Goal: Transaction & Acquisition: Purchase product/service

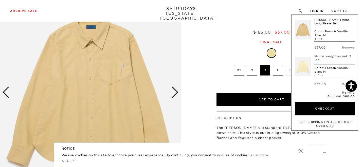
click at [223, 47] on div "Broome Flannel Long Sleeve Shirt French Vanilla $185.00 $37.00 Final sale Broom…" at bounding box center [271, 117] width 127 height 276
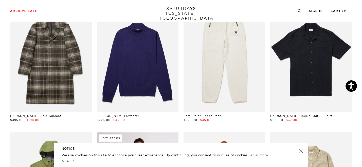
scroll to position [1175, 1]
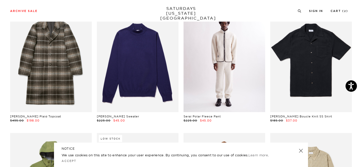
click at [212, 76] on link at bounding box center [225, 61] width 82 height 102
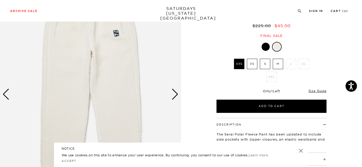
scroll to position [49, 0]
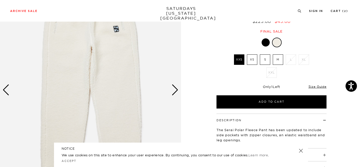
click at [173, 90] on div "Next slide" at bounding box center [175, 89] width 7 height 11
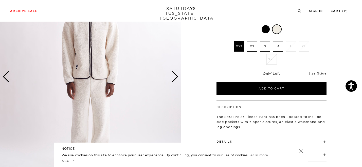
scroll to position [61, 0]
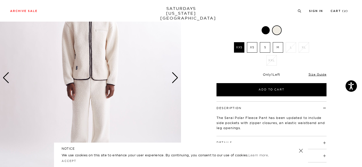
click at [274, 48] on label "M" at bounding box center [278, 47] width 10 height 10
click at [0, 0] on input "M" at bounding box center [0, 0] width 0 height 0
click at [318, 73] on link "Size Guide" at bounding box center [318, 74] width 18 height 4
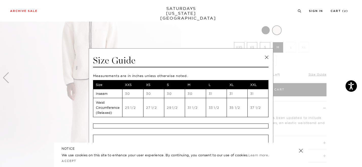
scroll to position [61, 3]
click at [265, 57] on link at bounding box center [267, 58] width 8 height 8
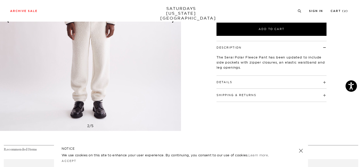
scroll to position [122, 3]
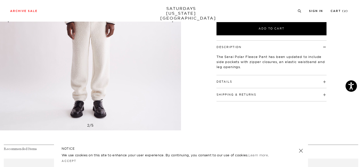
click at [225, 80] on button "Details" at bounding box center [225, 81] width 16 height 3
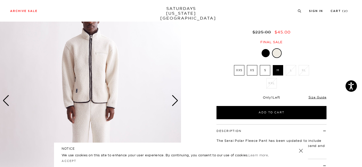
scroll to position [34, 3]
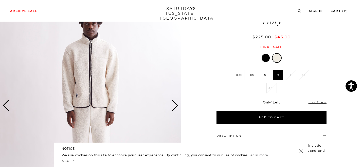
click at [174, 105] on div "Next slide" at bounding box center [175, 105] width 7 height 11
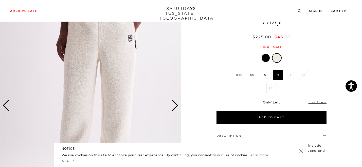
click at [174, 105] on div "Next slide" at bounding box center [175, 105] width 7 height 11
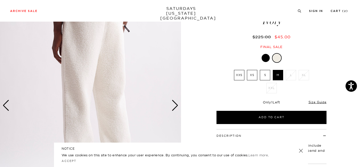
click at [174, 105] on div "Next slide" at bounding box center [175, 105] width 7 height 11
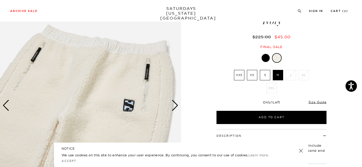
click at [174, 105] on div "Next slide" at bounding box center [175, 105] width 7 height 11
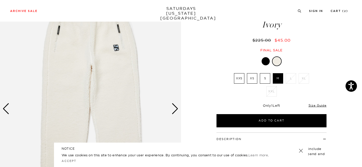
scroll to position [29, 3]
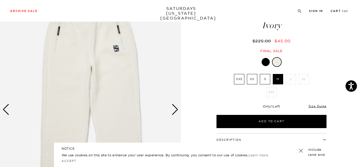
click at [174, 105] on div "Next slide" at bounding box center [175, 109] width 7 height 11
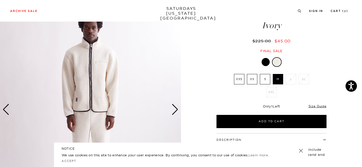
click at [174, 105] on div "Next slide" at bounding box center [175, 109] width 7 height 11
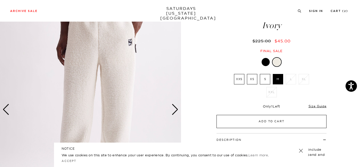
click at [268, 124] on button "Add to Cart" at bounding box center [272, 121] width 110 height 13
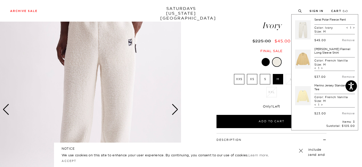
scroll to position [0, 3]
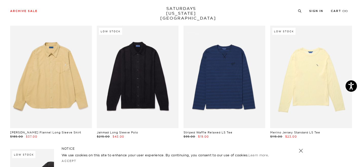
scroll to position [1405, 1]
click at [223, 100] on link at bounding box center [225, 77] width 82 height 102
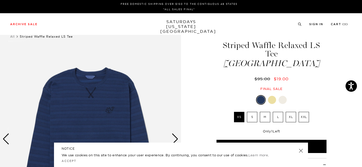
click at [275, 96] on div at bounding box center [272, 100] width 8 height 8
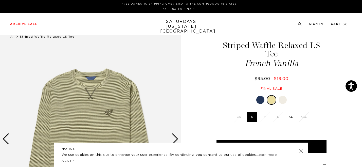
click at [285, 96] on div at bounding box center [283, 100] width 8 height 8
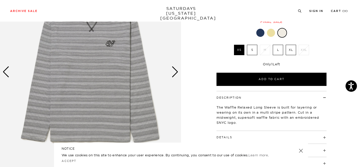
scroll to position [68, 0]
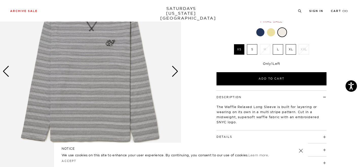
click at [174, 69] on div "Next slide" at bounding box center [175, 71] width 7 height 11
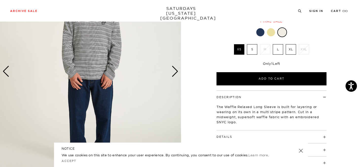
click at [174, 69] on div "Next slide" at bounding box center [175, 71] width 7 height 11
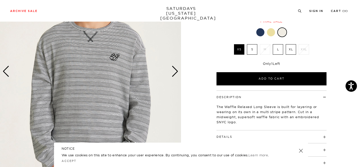
click at [174, 69] on div "Next slide" at bounding box center [175, 71] width 7 height 11
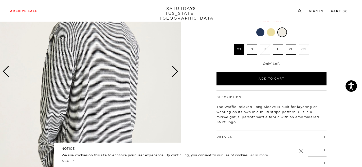
click at [174, 69] on div "Next slide" at bounding box center [175, 71] width 7 height 11
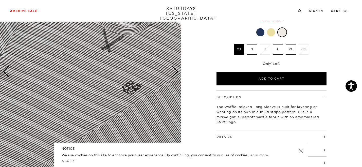
click at [223, 130] on h4 "Details" at bounding box center [272, 134] width 110 height 8
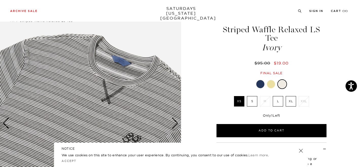
scroll to position [16, 0]
click at [261, 80] on div at bounding box center [261, 84] width 8 height 8
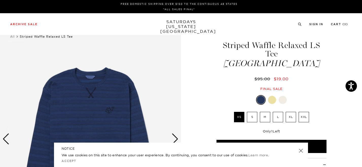
click at [274, 96] on div at bounding box center [272, 100] width 8 height 8
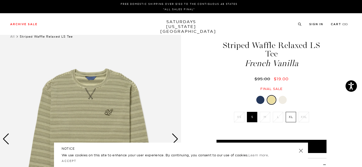
click at [284, 96] on div at bounding box center [283, 100] width 8 height 8
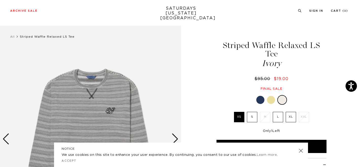
scroll to position [46, 0]
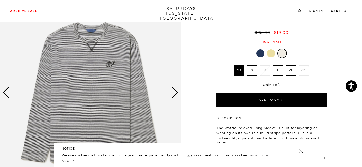
click at [175, 94] on div "Next slide" at bounding box center [175, 92] width 7 height 11
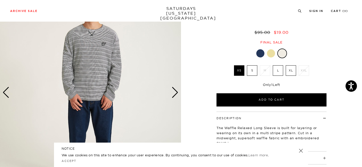
click at [175, 94] on div "Next slide" at bounding box center [175, 92] width 7 height 11
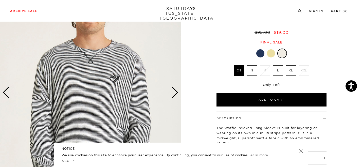
click at [175, 94] on div "Next slide" at bounding box center [175, 92] width 7 height 11
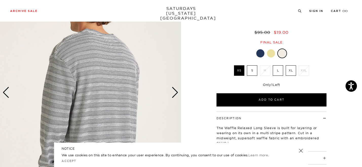
click at [175, 94] on div "Next slide" at bounding box center [175, 92] width 7 height 11
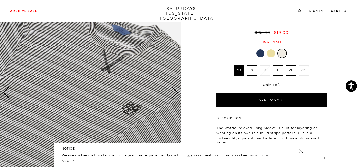
click at [253, 65] on label "S" at bounding box center [252, 70] width 10 height 10
click at [0, 0] on input "S" at bounding box center [0, 0] width 0 height 0
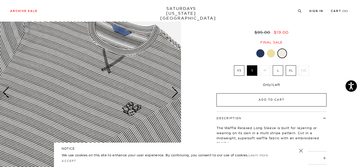
click at [270, 93] on button "Add to Cart" at bounding box center [272, 99] width 110 height 13
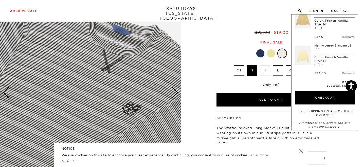
scroll to position [0, 0]
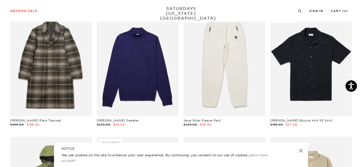
scroll to position [1175, 1]
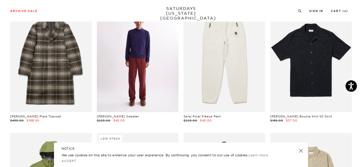
click at [148, 74] on link at bounding box center [138, 61] width 82 height 102
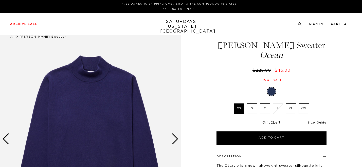
click at [266, 111] on label "M" at bounding box center [265, 108] width 10 height 10
click at [0, 0] on input "M" at bounding box center [0, 0] width 0 height 0
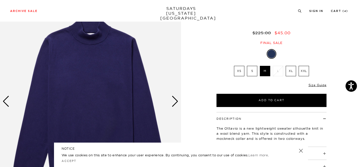
scroll to position [37, 0]
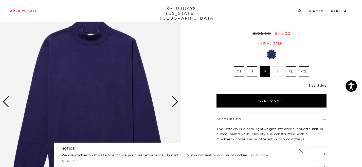
click at [177, 101] on div "Next slide" at bounding box center [175, 101] width 7 height 11
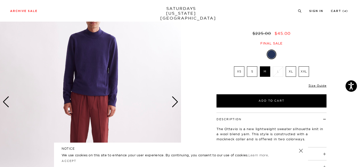
click at [177, 101] on div "Next slide" at bounding box center [175, 101] width 7 height 11
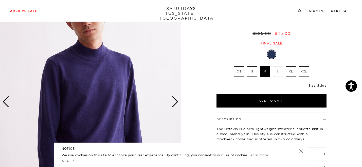
click at [177, 101] on div "Next slide" at bounding box center [175, 101] width 7 height 11
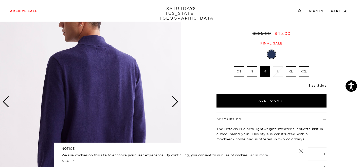
click at [177, 101] on div "Next slide" at bounding box center [175, 101] width 7 height 11
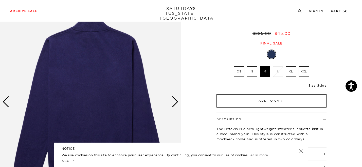
click at [273, 102] on button "Add to Cart" at bounding box center [272, 100] width 110 height 13
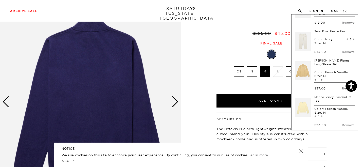
scroll to position [52, 0]
